Goal: Task Accomplishment & Management: Complete application form

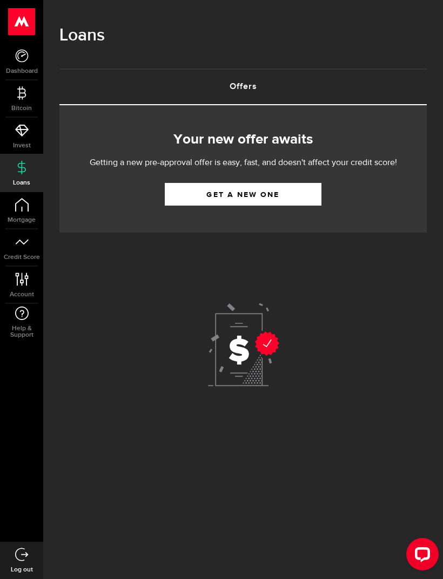
click at [294, 198] on link "Get a new one" at bounding box center [243, 194] width 157 height 23
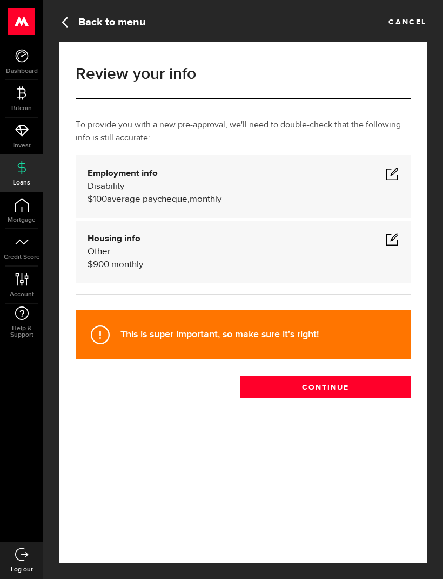
click at [394, 174] on span at bounding box center [392, 173] width 13 height 13
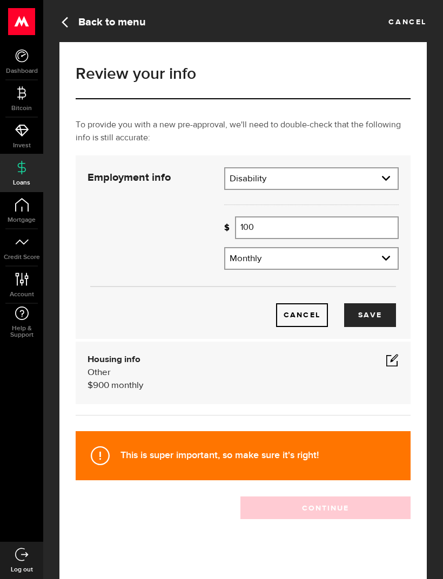
click at [313, 225] on input "100" at bounding box center [317, 228] width 164 height 23
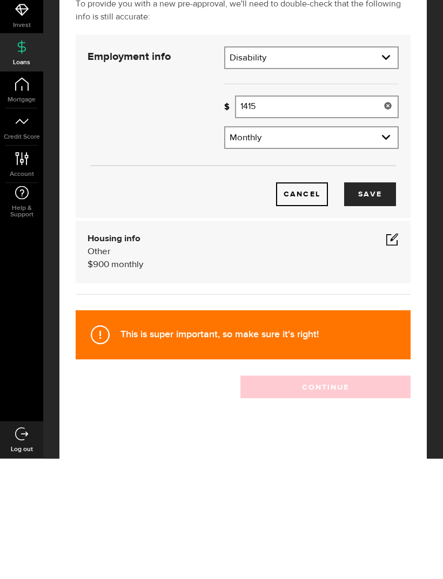
click at [392, 303] on button "Save" at bounding box center [370, 315] width 52 height 24
type input "1,415"
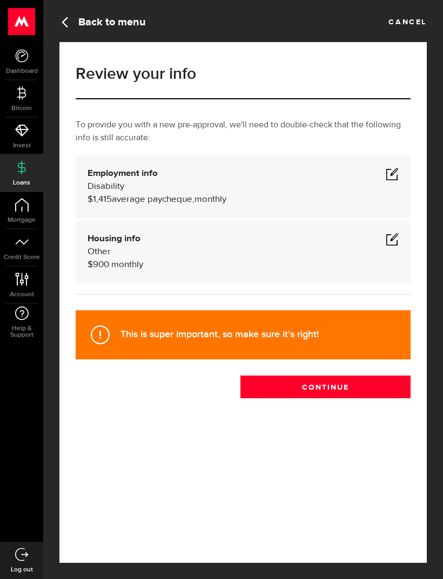
click at [395, 233] on span at bounding box center [392, 239] width 13 height 13
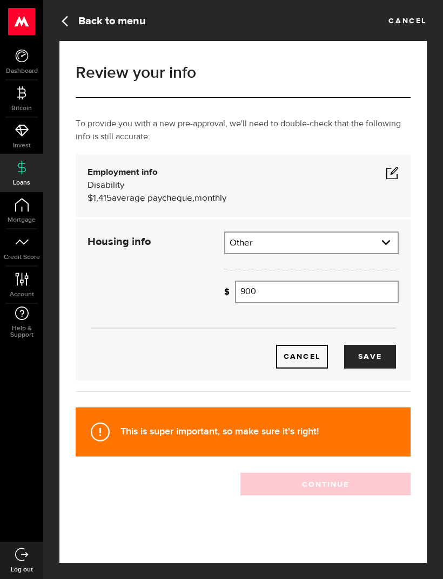
click at [286, 281] on input "900" at bounding box center [317, 292] width 164 height 23
click at [389, 233] on select "Residential status Rent Own Living with parents Other" at bounding box center [311, 244] width 172 height 23
select select "Rent"
click at [297, 281] on input "900" at bounding box center [317, 292] width 164 height 23
type input "9"
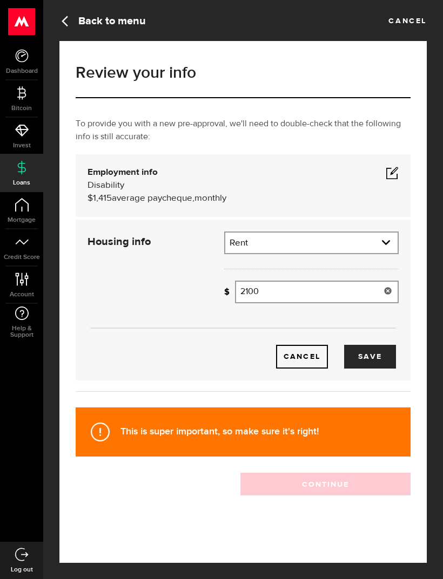
click at [377, 345] on button "Save" at bounding box center [370, 357] width 52 height 24
type input "2,100"
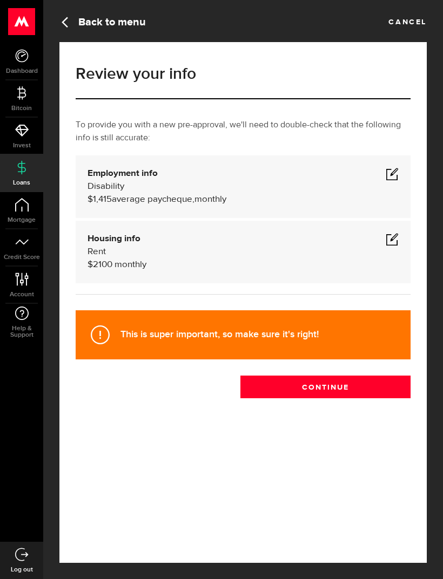
click at [344, 376] on button "Continue" at bounding box center [325, 387] width 170 height 23
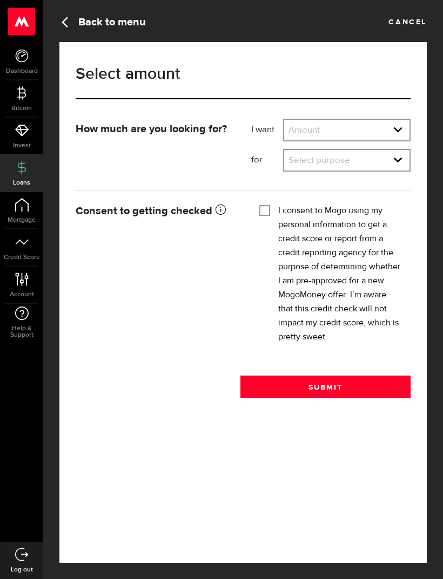
click at [363, 131] on select "Amount $500 $1000 $2000 $3000 $4000 $5000 $6000 $7000 $8000 $9000 $10000 $11000…" at bounding box center [346, 131] width 125 height 23
select select "500"
click at [394, 165] on select "Select purpose Credit Card Refinancing/Pay Off Credit Cards Debt Consolidation …" at bounding box center [346, 161] width 125 height 23
select select "Home Improvements/Moving Expenses"
click at [266, 208] on input "I consent to Mogo using my personal information to get a credit score or report…" at bounding box center [264, 209] width 11 height 11
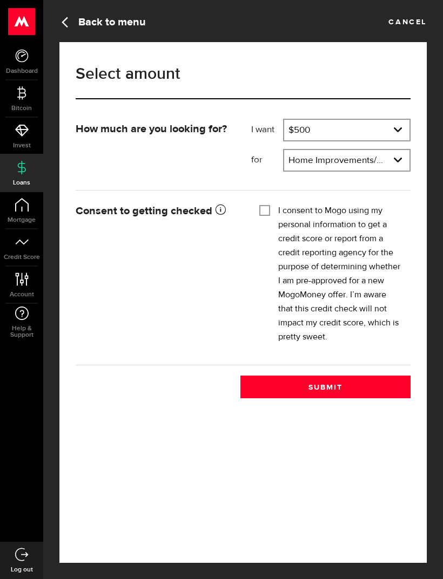
checkbox input "true"
click at [346, 389] on button "Submit" at bounding box center [325, 387] width 170 height 23
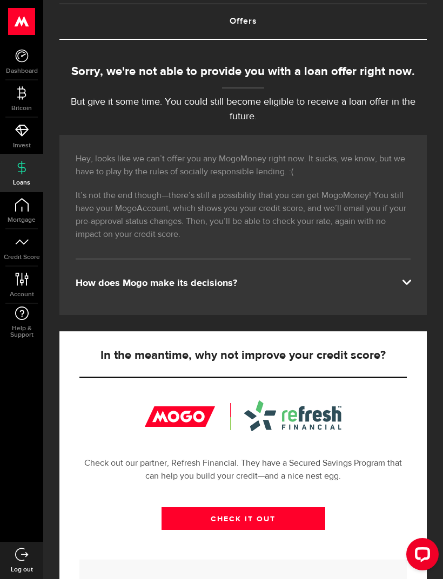
scroll to position [200, 0]
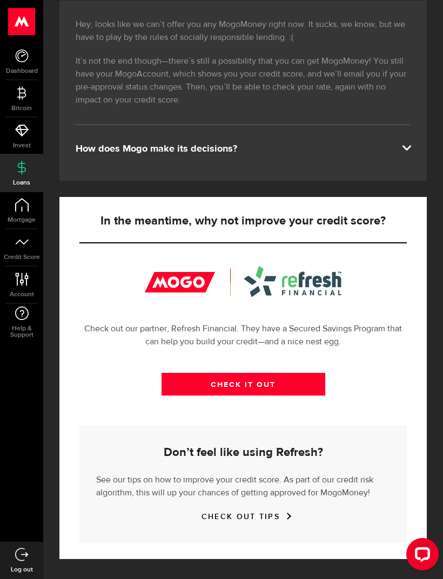
click at [22, 217] on span "Mortgage" at bounding box center [21, 220] width 43 height 6
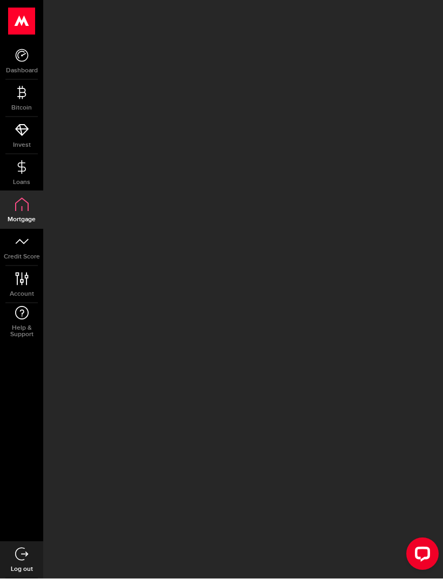
scroll to position [7, 0]
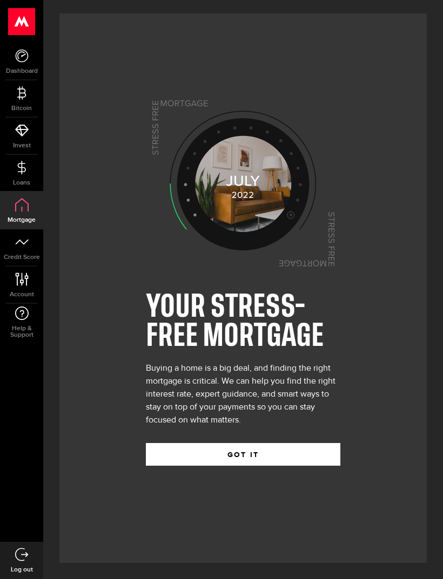
click at [17, 26] on use at bounding box center [22, 21] width 26 height 27
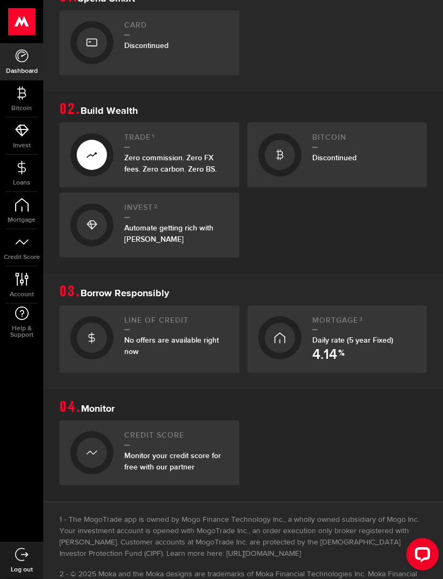
scroll to position [333, 0]
